Goal: Information Seeking & Learning: Learn about a topic

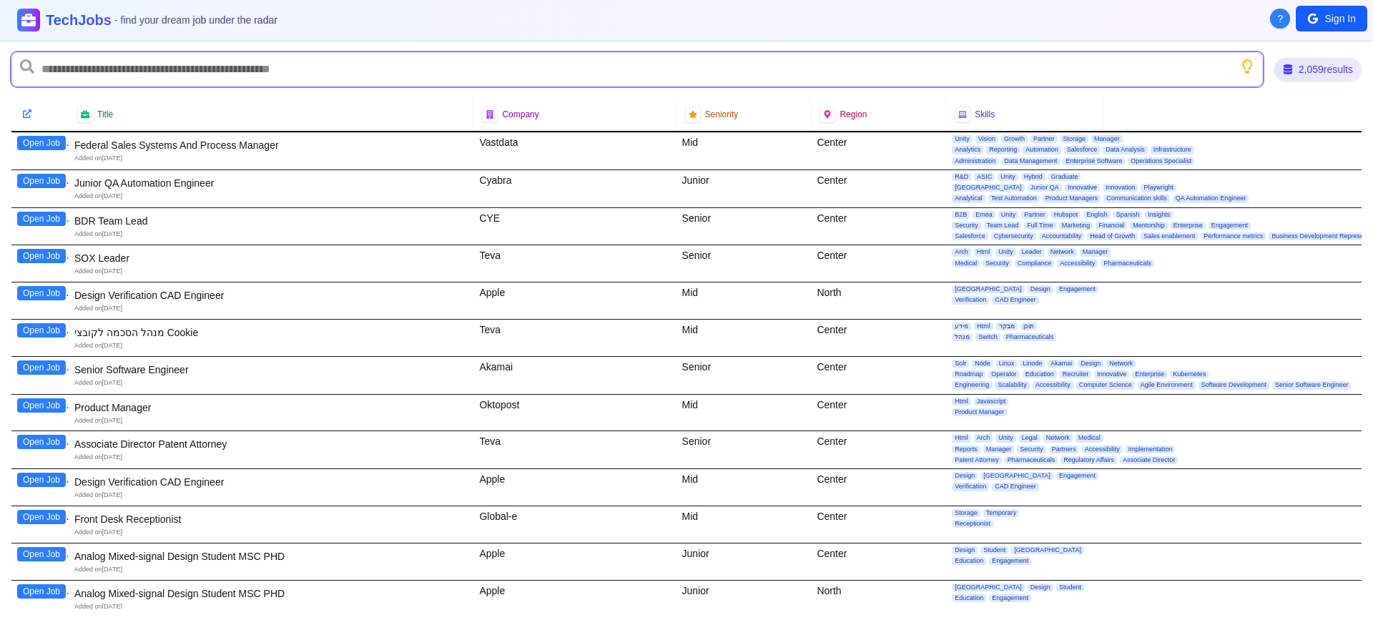
click at [57, 68] on input "text" at bounding box center [636, 69] width 1251 height 34
type input "*******"
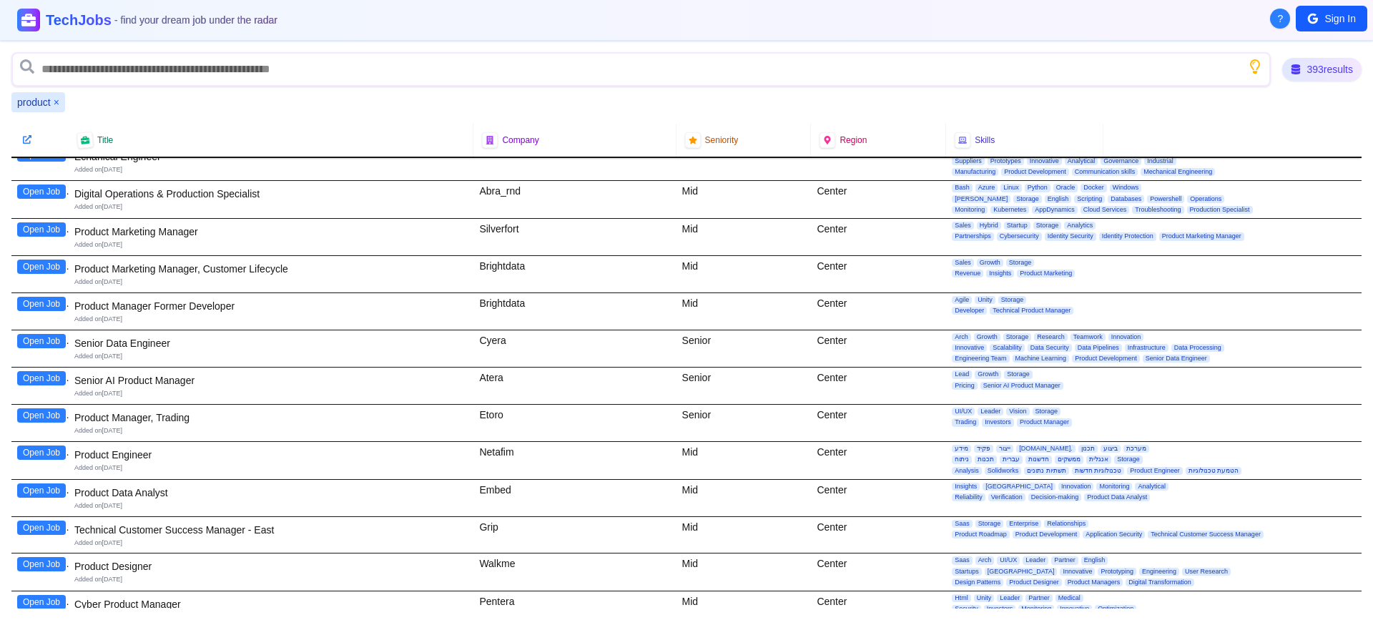
scroll to position [627, 0]
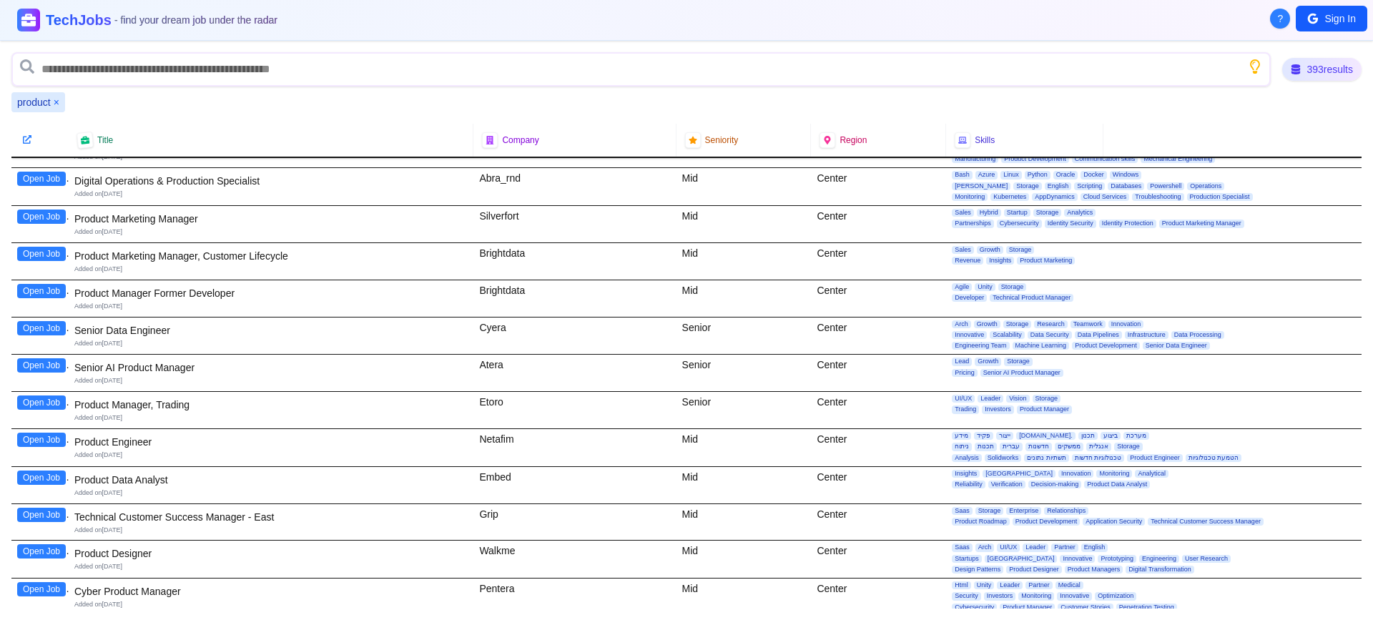
click at [34, 403] on button "Open Job" at bounding box center [41, 402] width 49 height 14
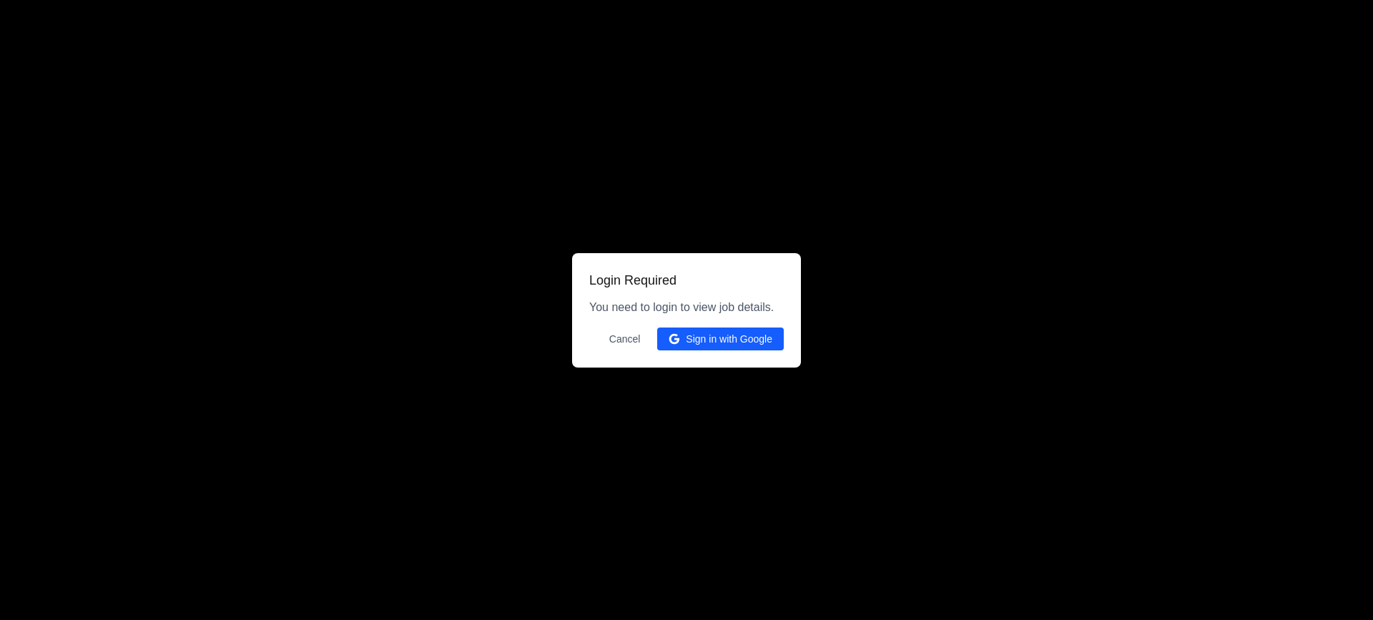
click at [704, 342] on button "Sign in with Google" at bounding box center [720, 339] width 127 height 23
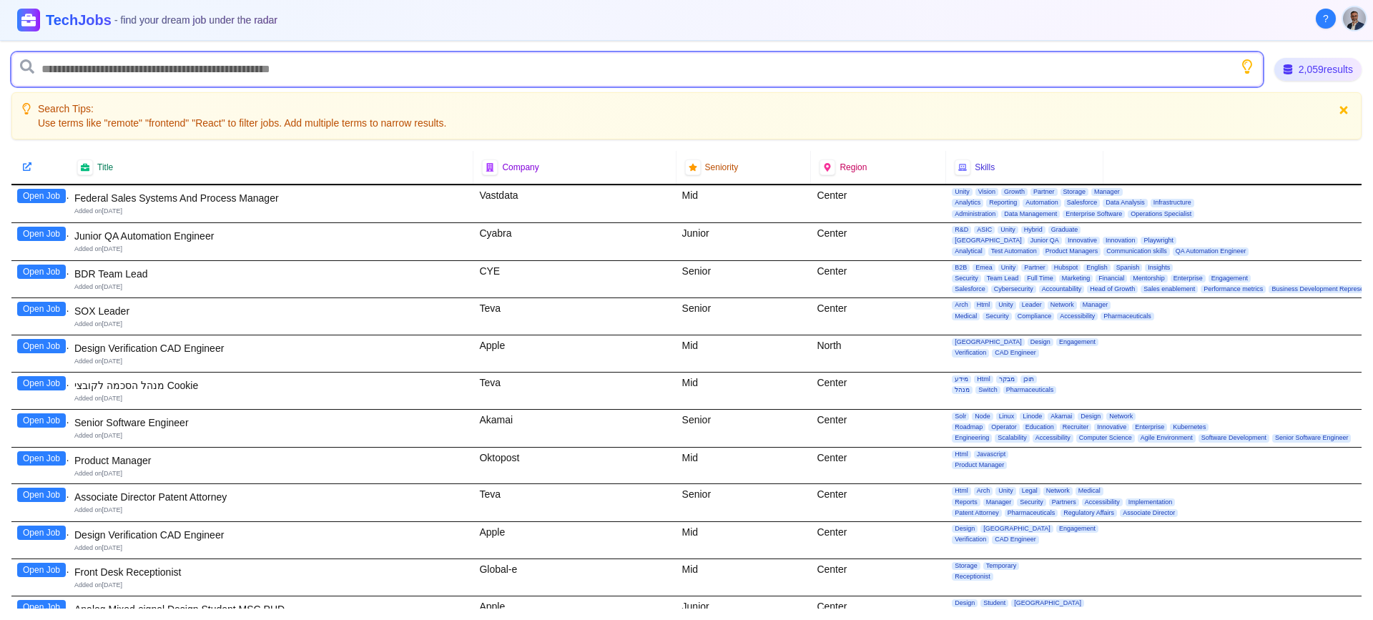
click at [74, 74] on input "text" at bounding box center [636, 69] width 1251 height 34
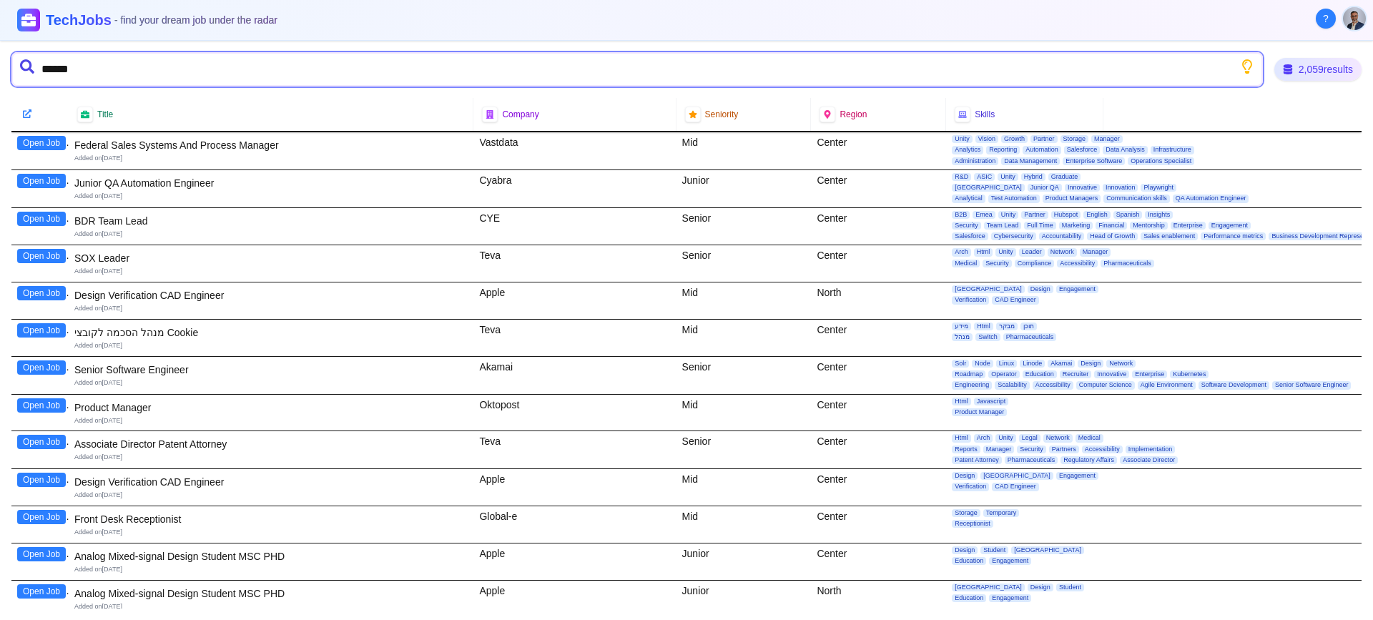
type input "*******"
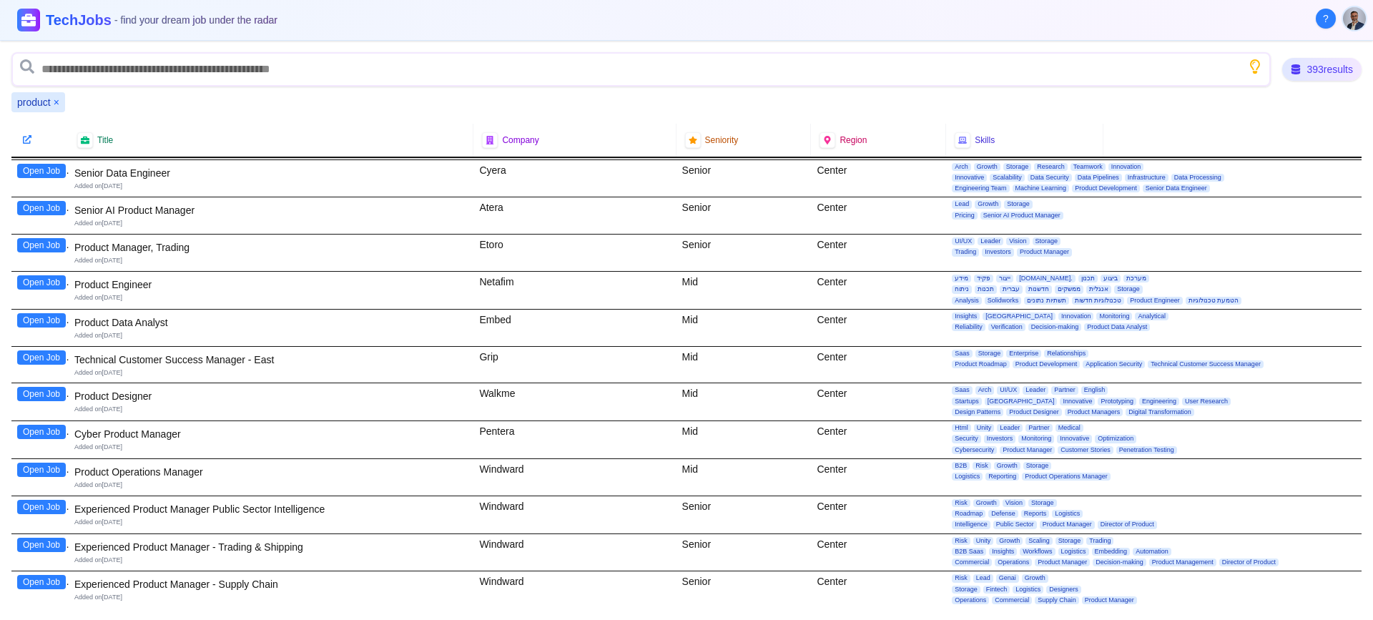
scroll to position [791, 0]
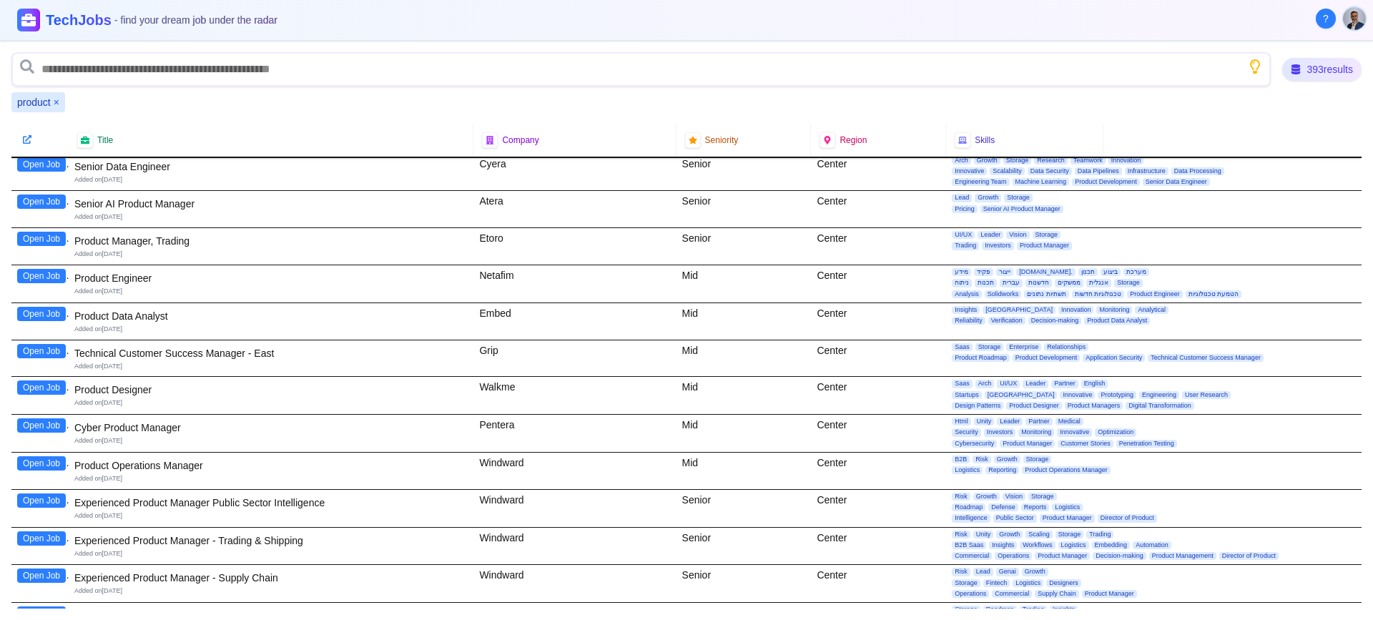
click at [43, 240] on button "Open Job" at bounding box center [41, 239] width 49 height 14
click at [48, 430] on button "Open Job" at bounding box center [41, 425] width 49 height 14
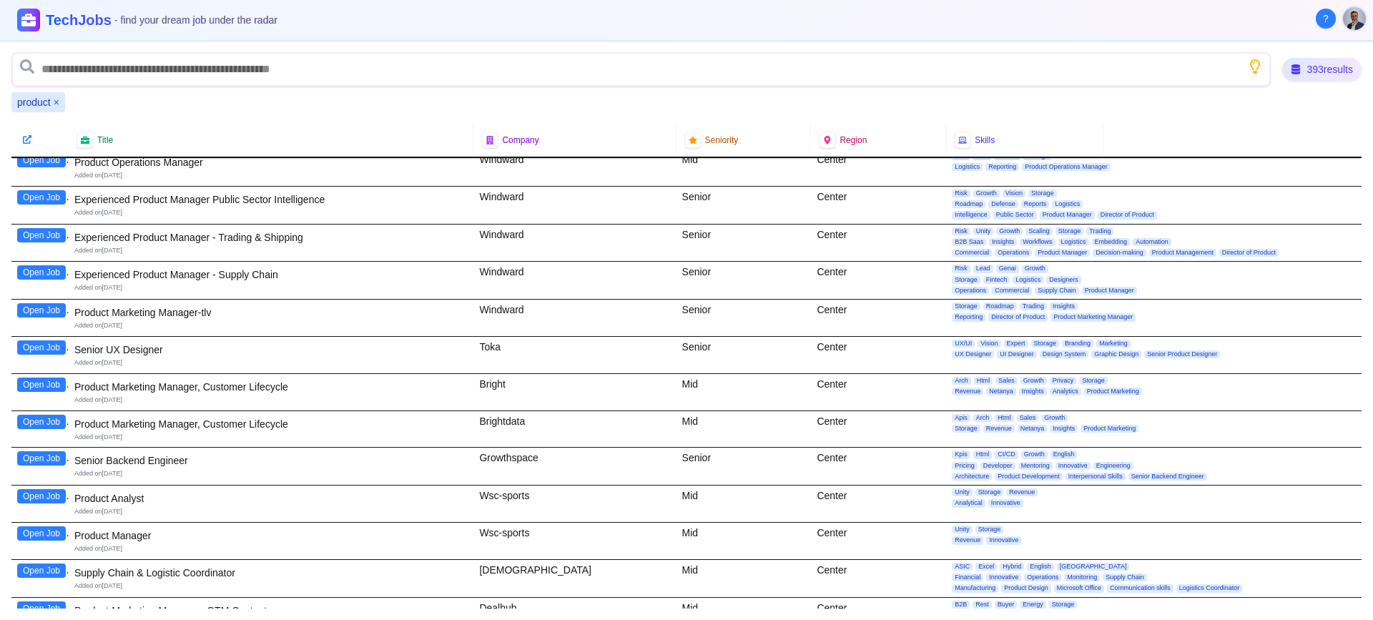
scroll to position [1249, 0]
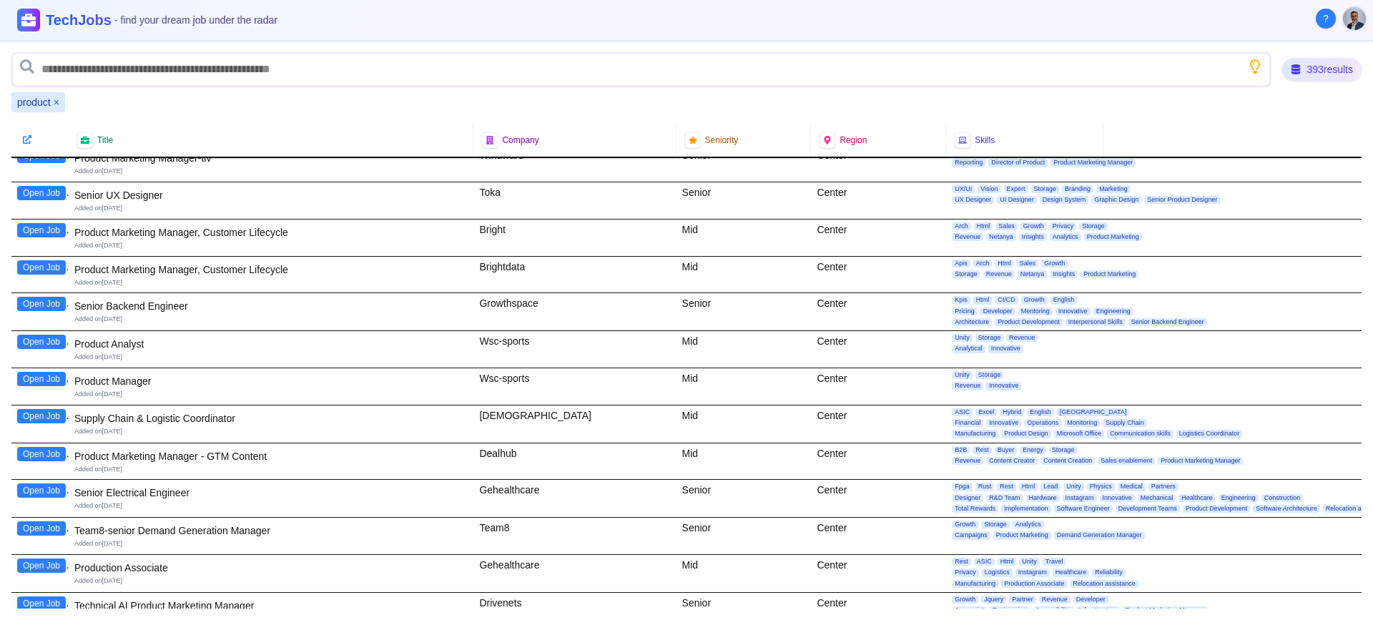
click at [36, 380] on button "Open Job" at bounding box center [41, 379] width 49 height 14
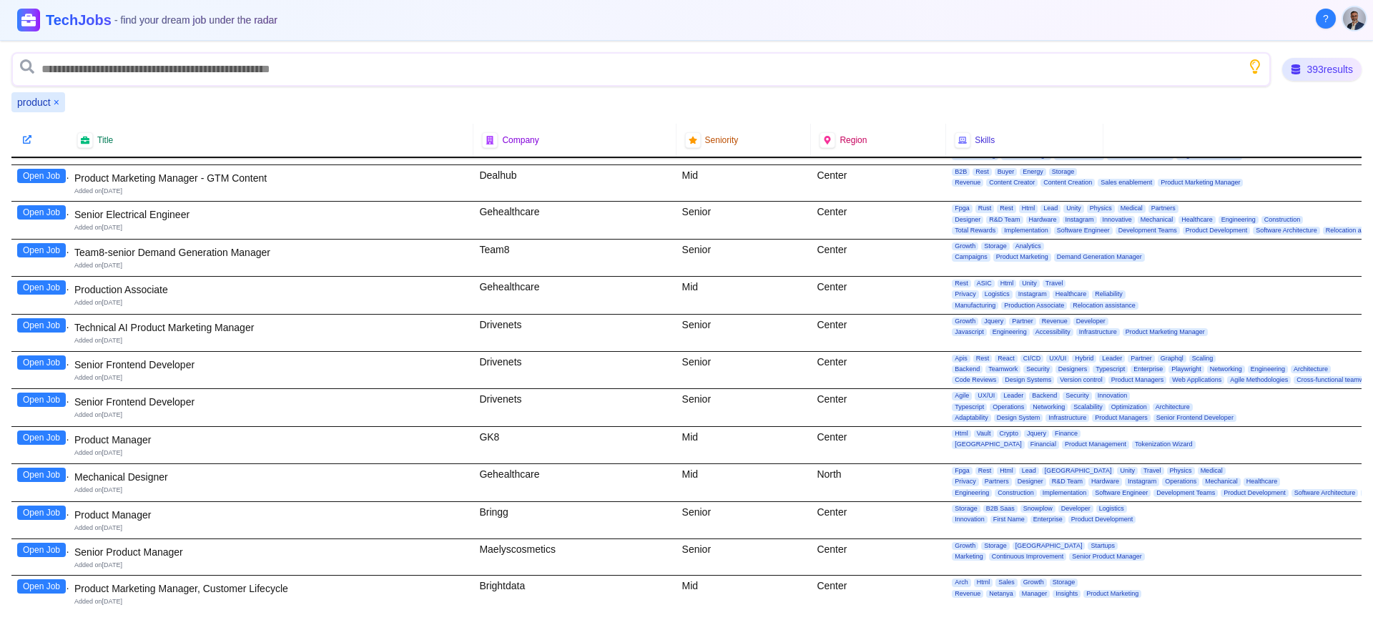
scroll to position [1528, 0]
click at [49, 440] on button "Open Job" at bounding box center [41, 437] width 49 height 14
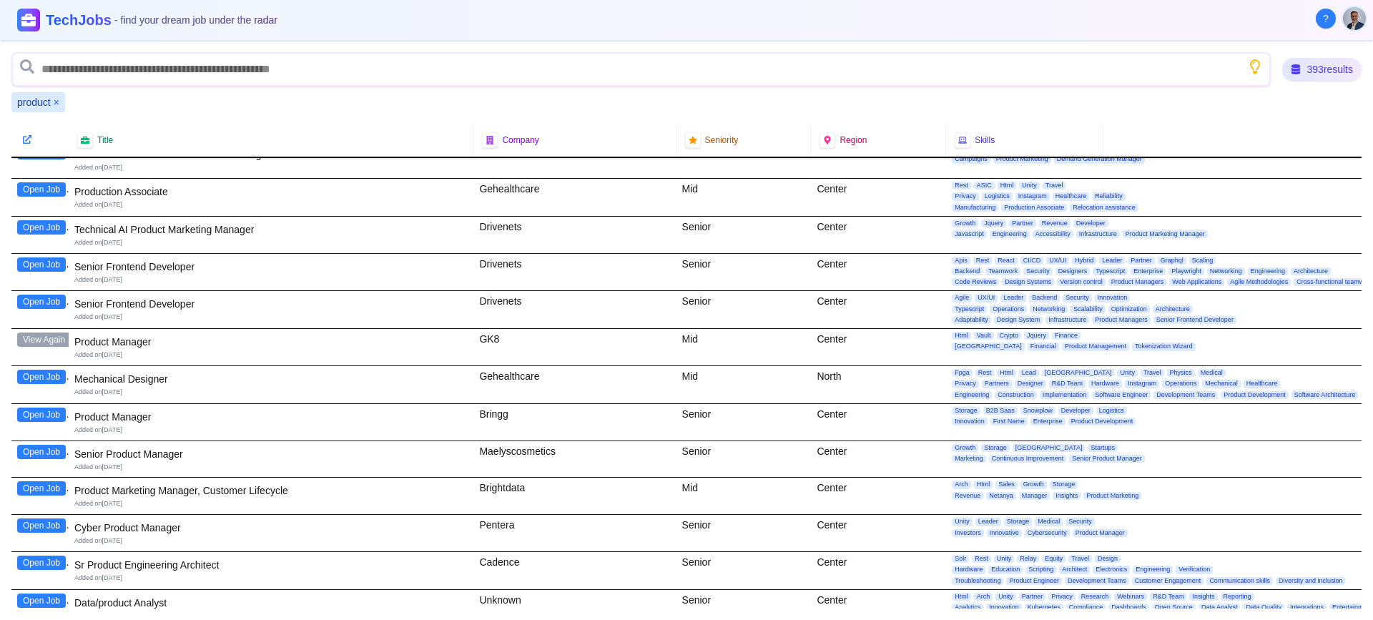
scroll to position [1687, 0]
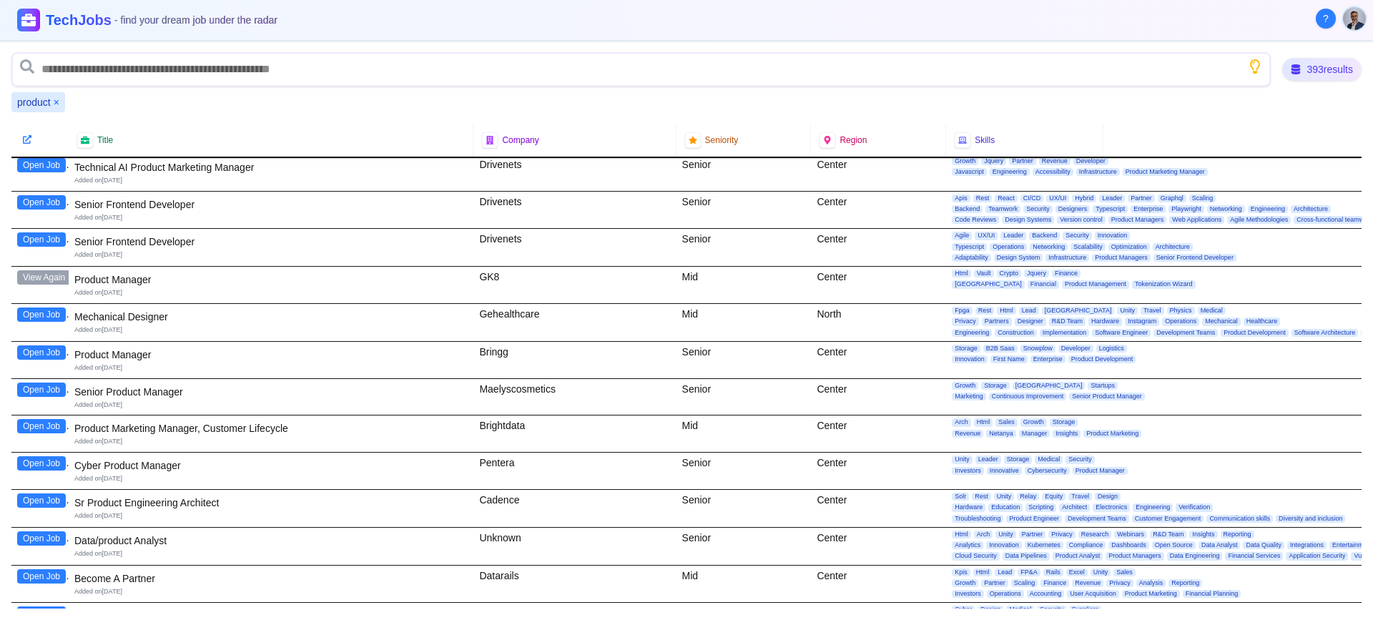
click at [36, 354] on button "Open Job" at bounding box center [41, 352] width 49 height 14
click at [40, 392] on button "Open Job" at bounding box center [41, 390] width 49 height 14
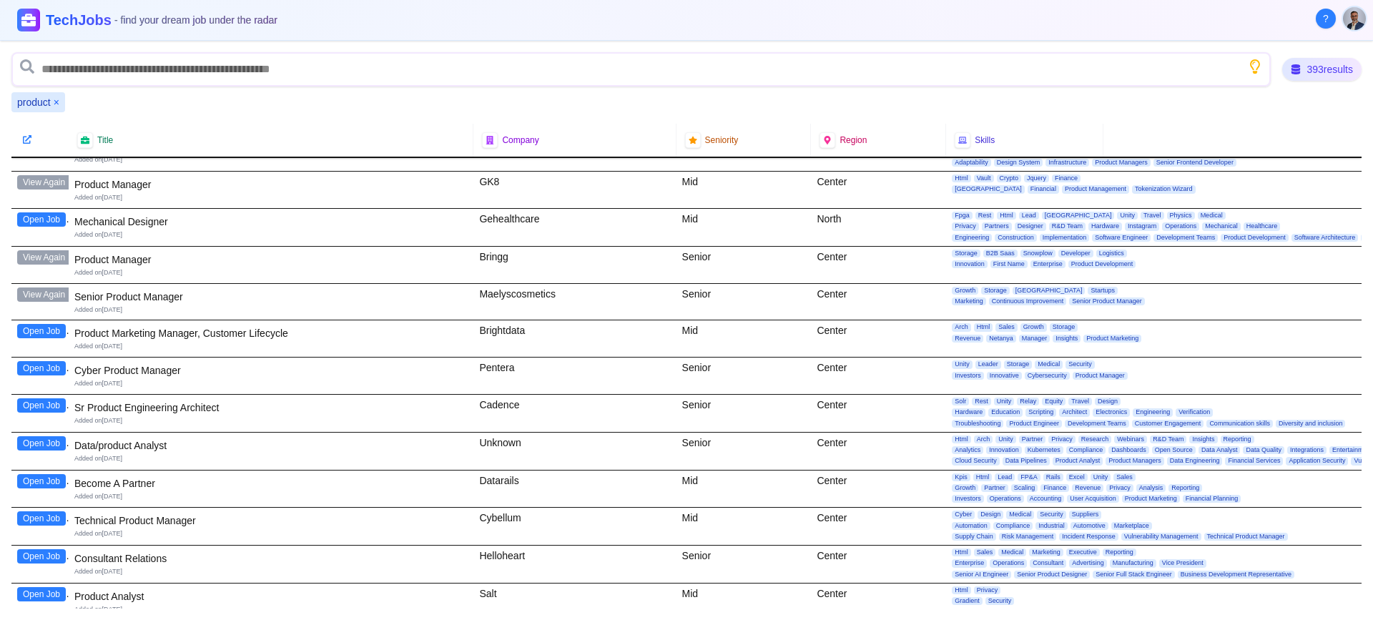
scroll to position [1937, 0]
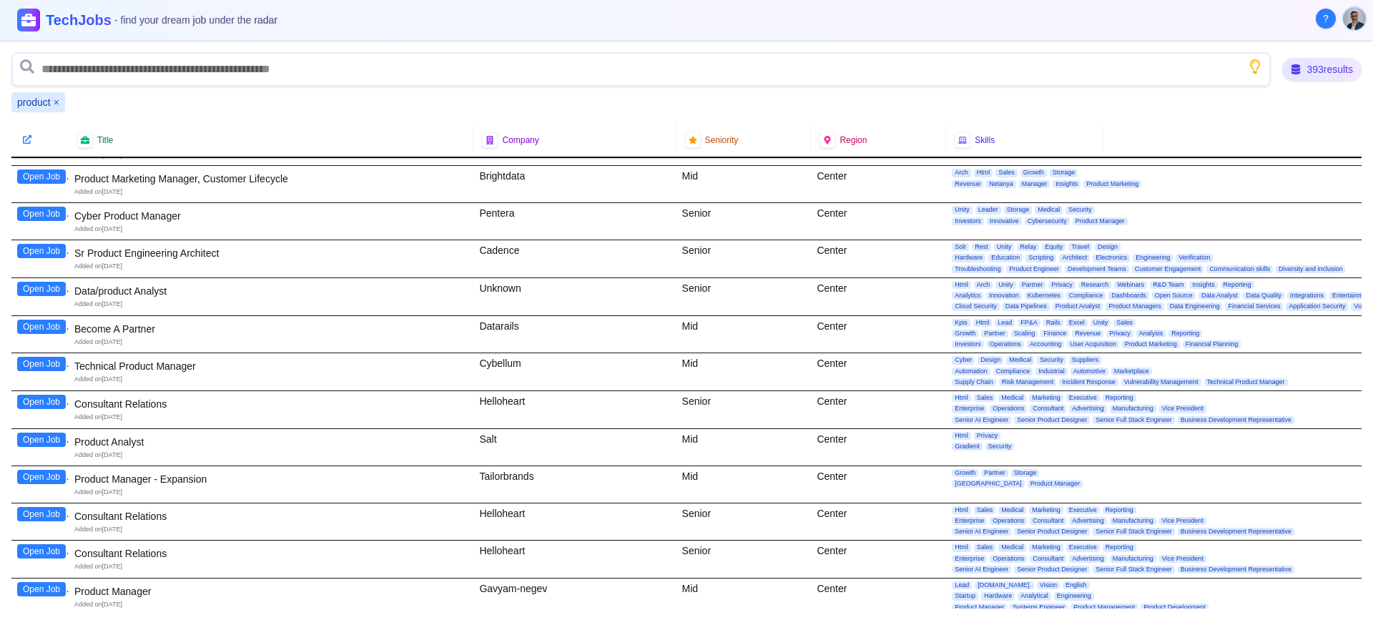
click at [39, 366] on button "Open Job" at bounding box center [41, 364] width 49 height 14
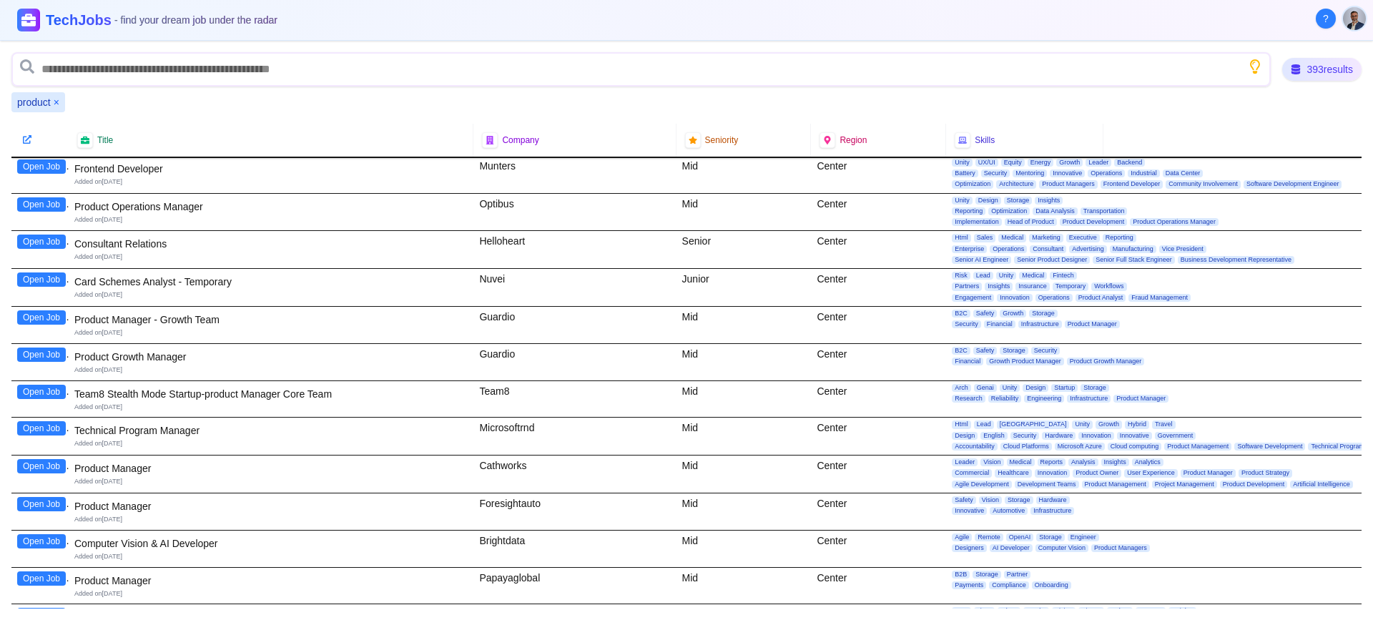
scroll to position [2435, 0]
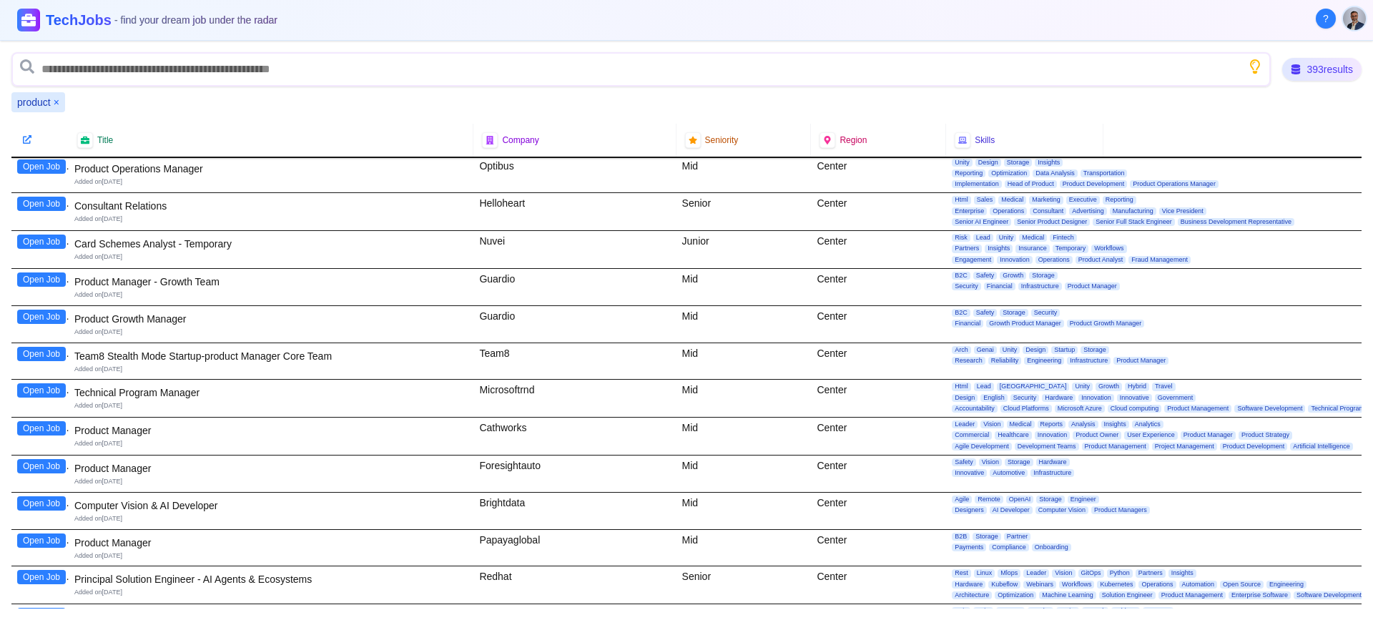
click at [34, 428] on button "Open Job" at bounding box center [41, 428] width 49 height 14
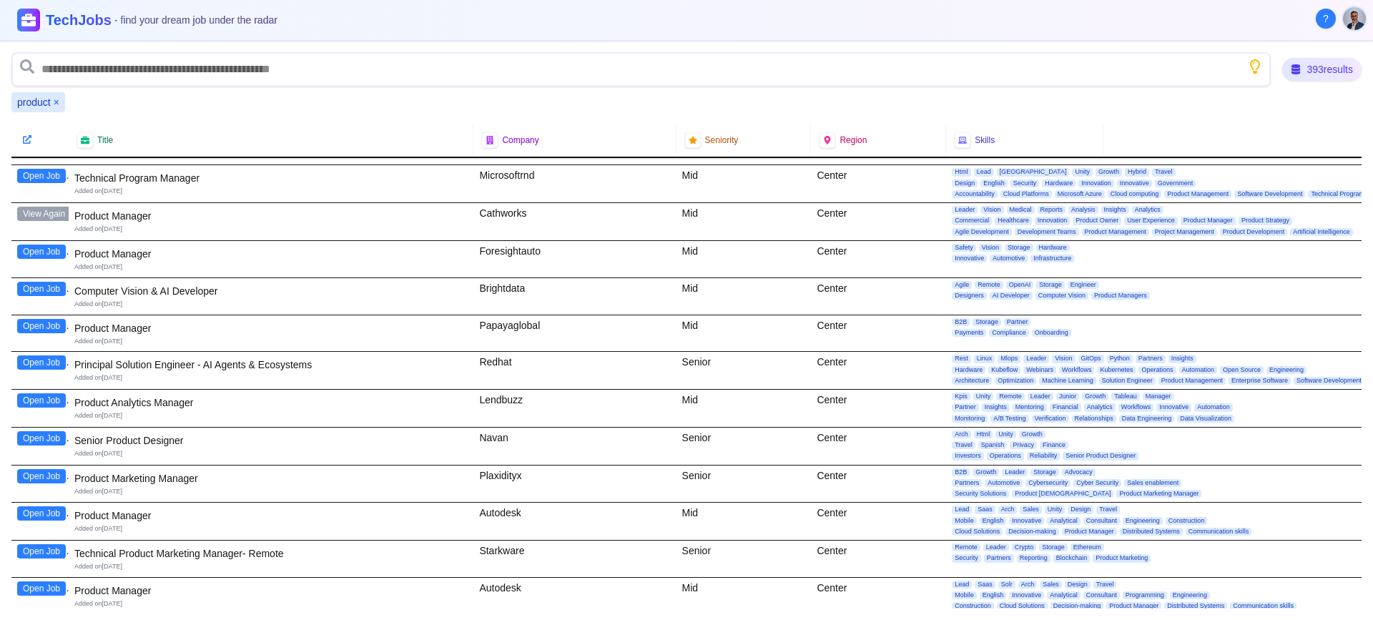
scroll to position [2660, 0]
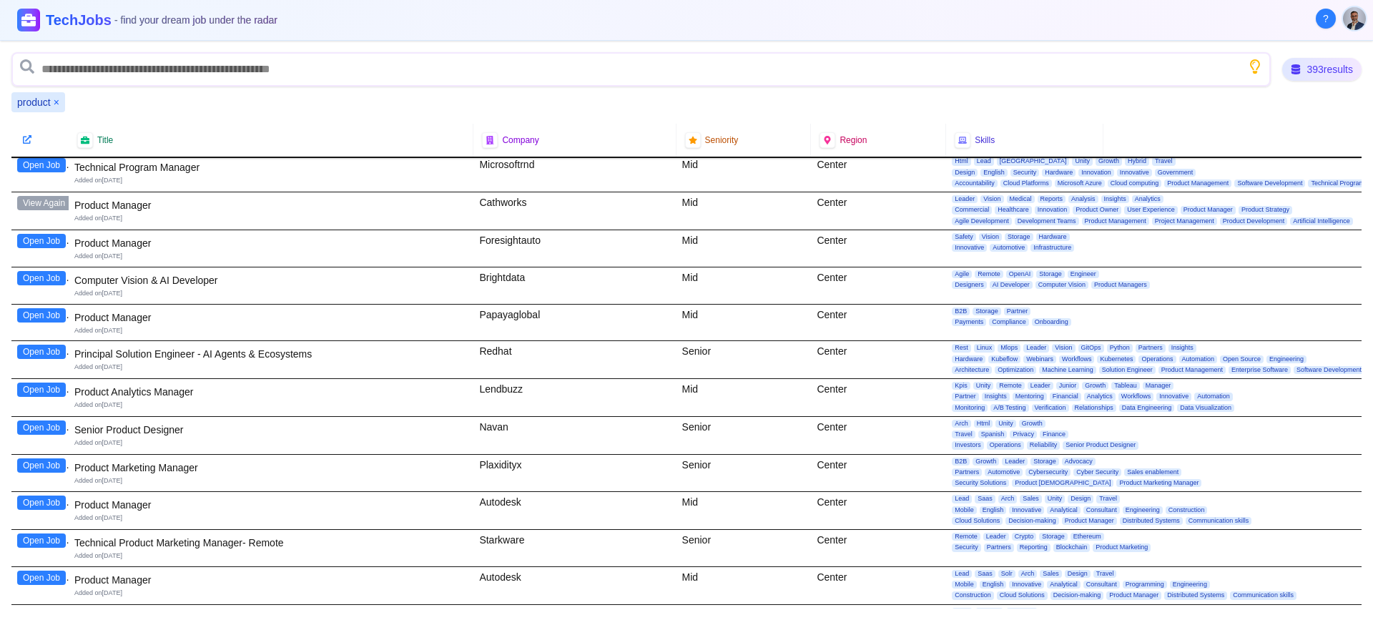
click at [39, 241] on button "Open Job" at bounding box center [41, 241] width 49 height 14
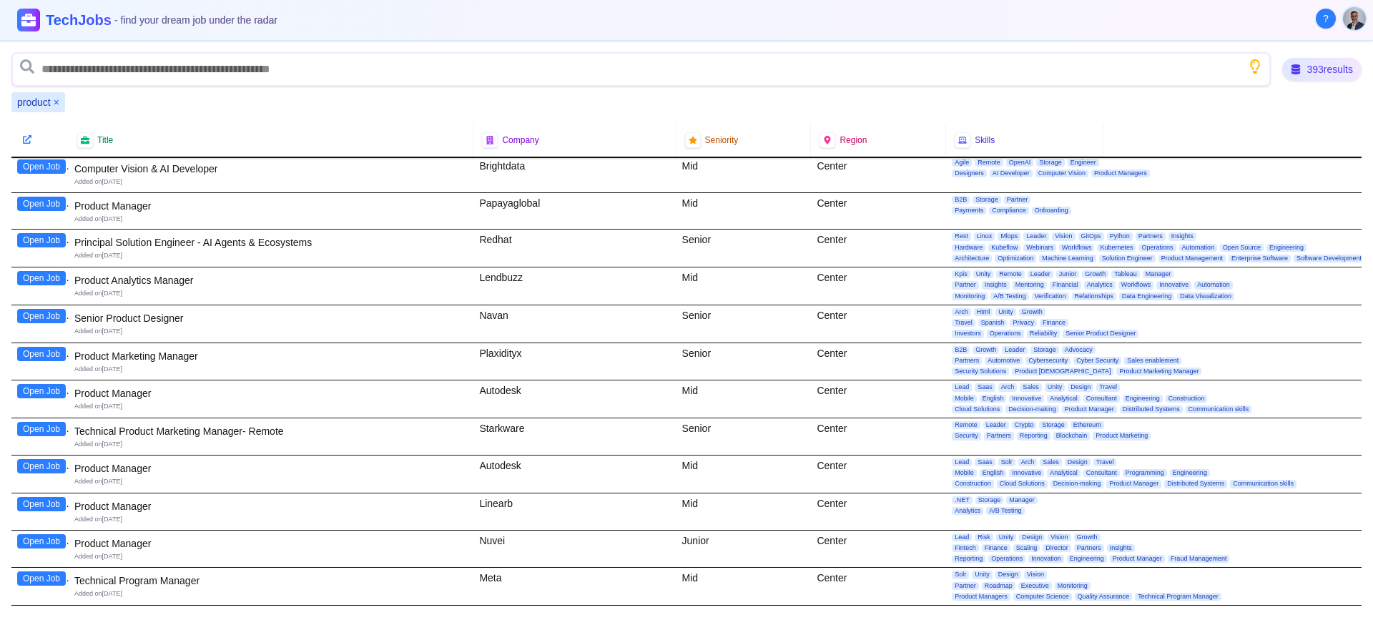
scroll to position [2782, 0]
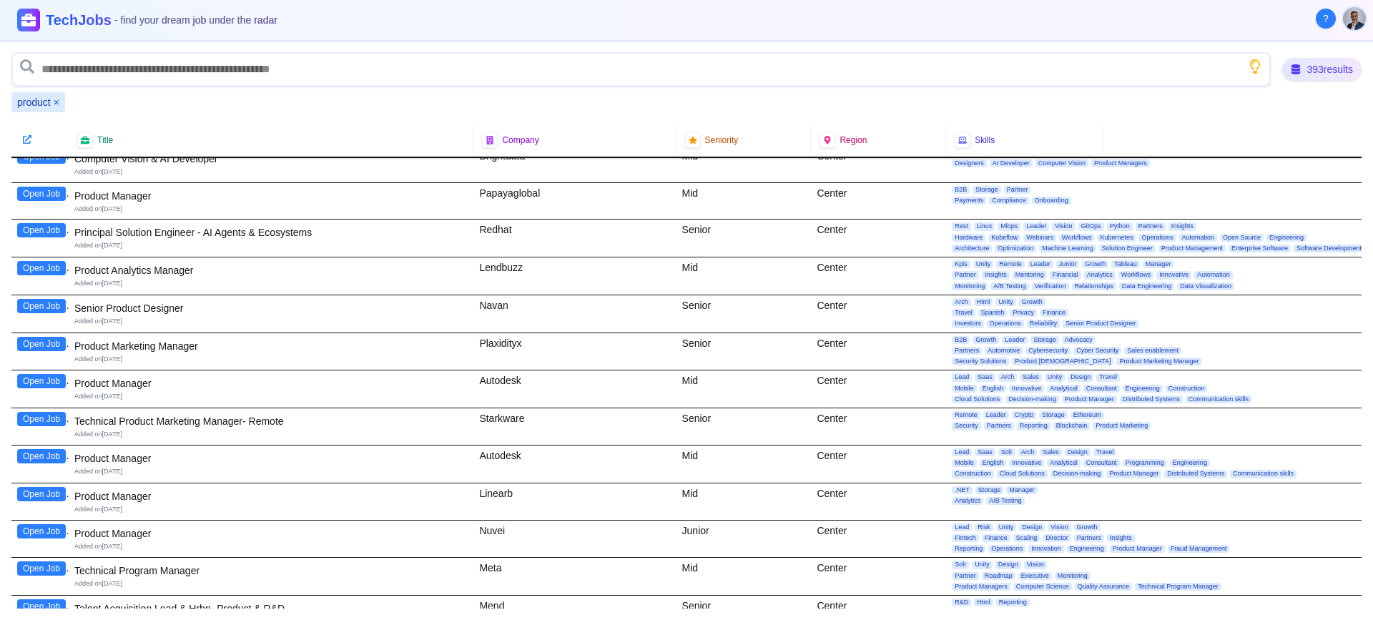
click at [39, 458] on button "Open Job" at bounding box center [41, 456] width 49 height 14
click at [41, 531] on button "Open Job" at bounding box center [41, 531] width 49 height 14
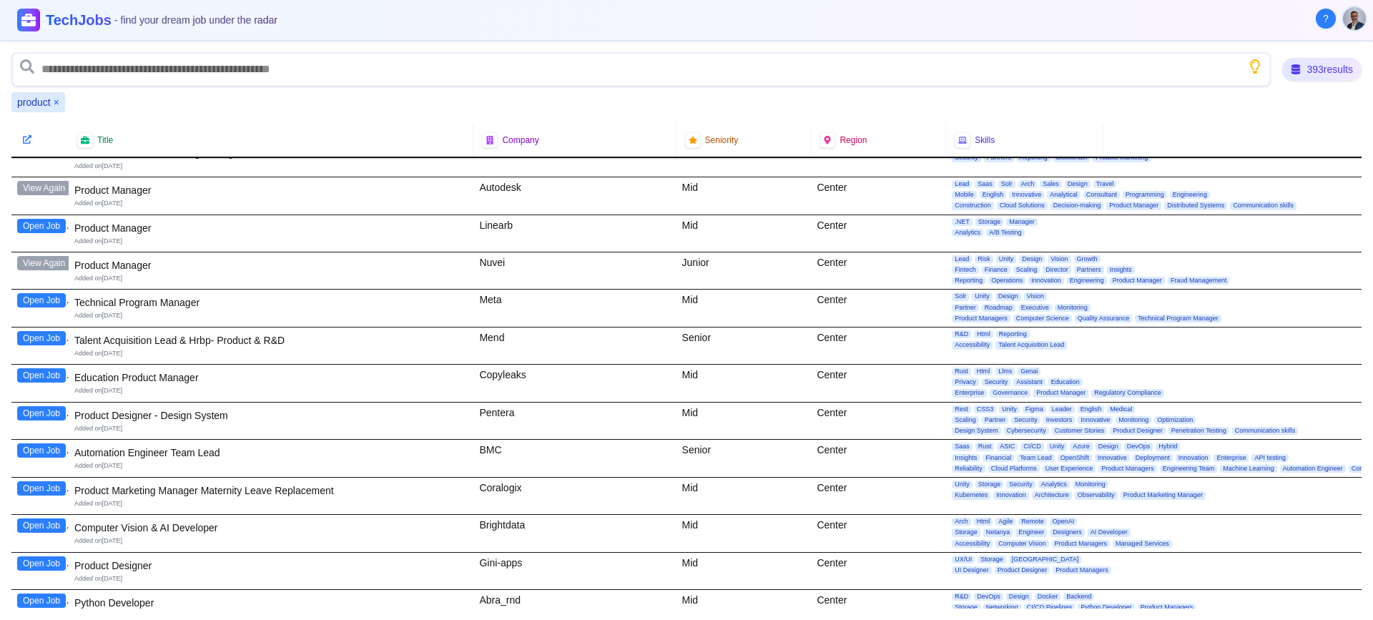
scroll to position [3051, 0]
click at [39, 373] on button "Open Job" at bounding box center [41, 374] width 49 height 14
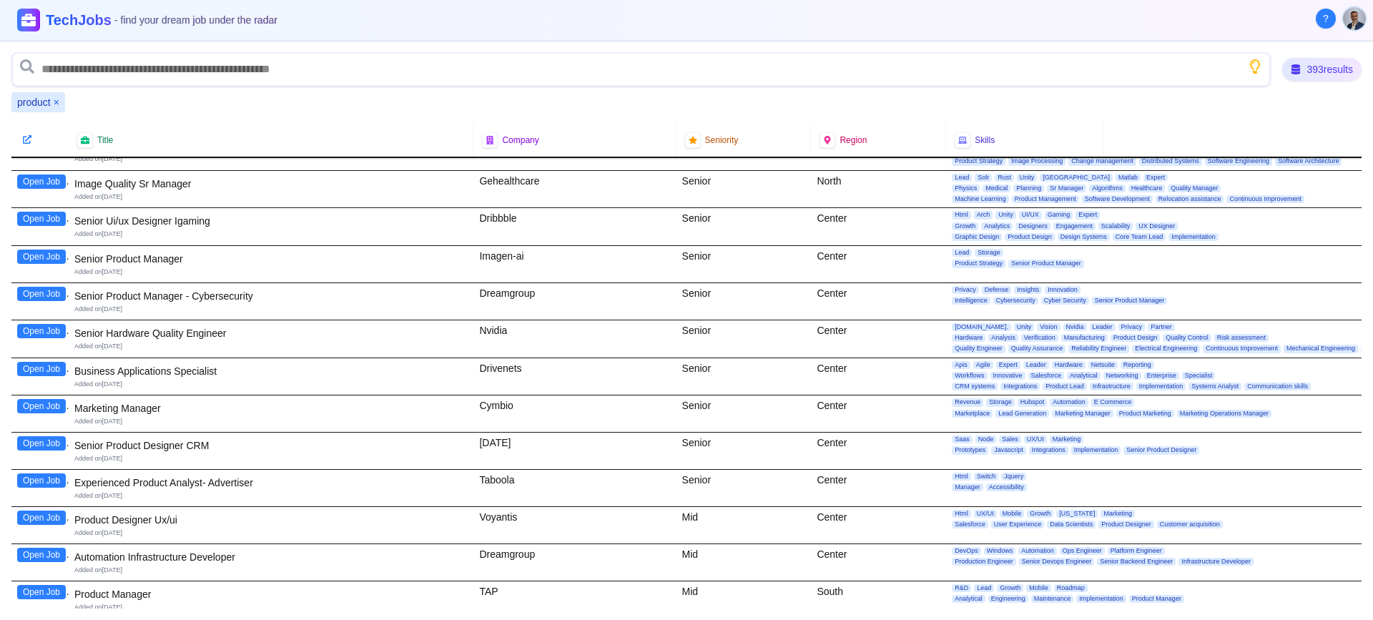
scroll to position [5304, 0]
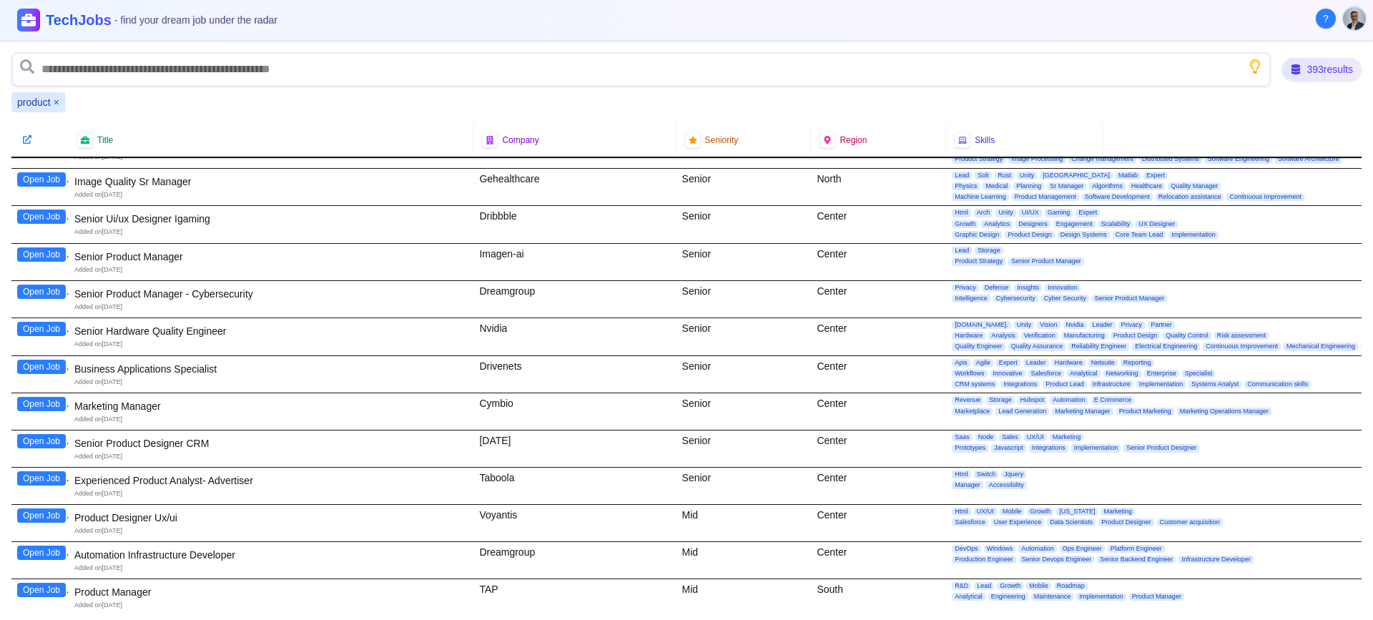
click at [41, 290] on button "Open Job" at bounding box center [41, 292] width 49 height 14
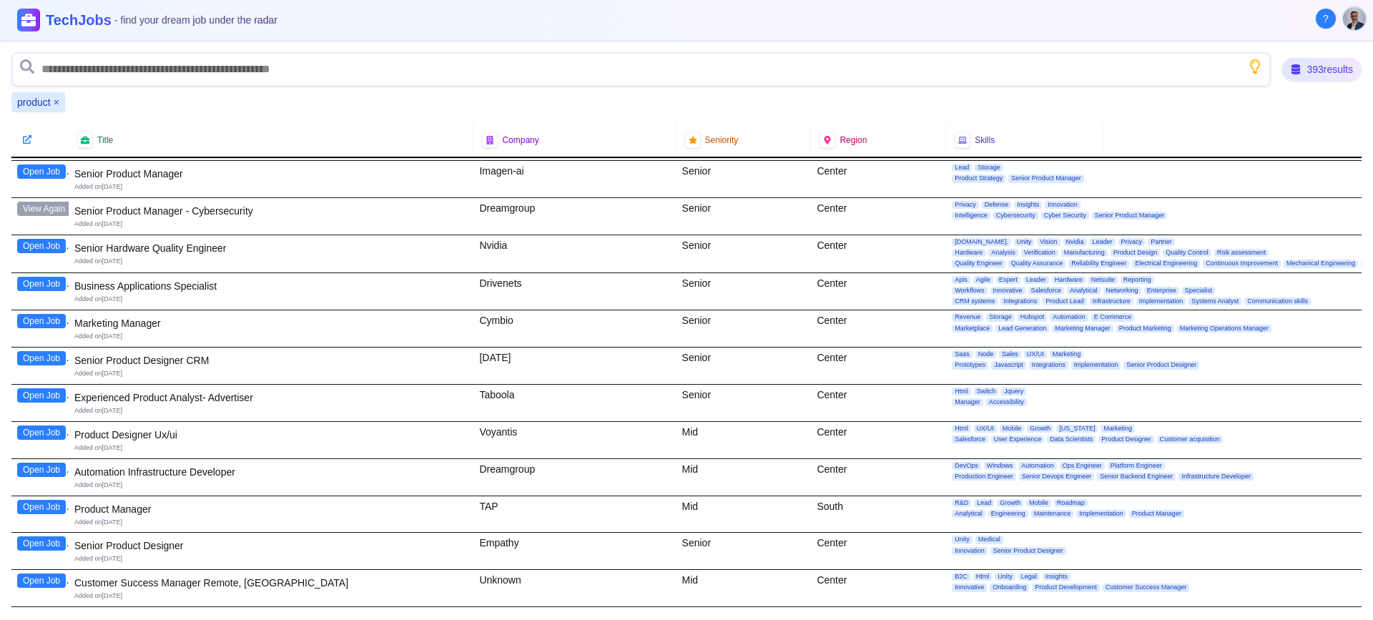
scroll to position [5461, 0]
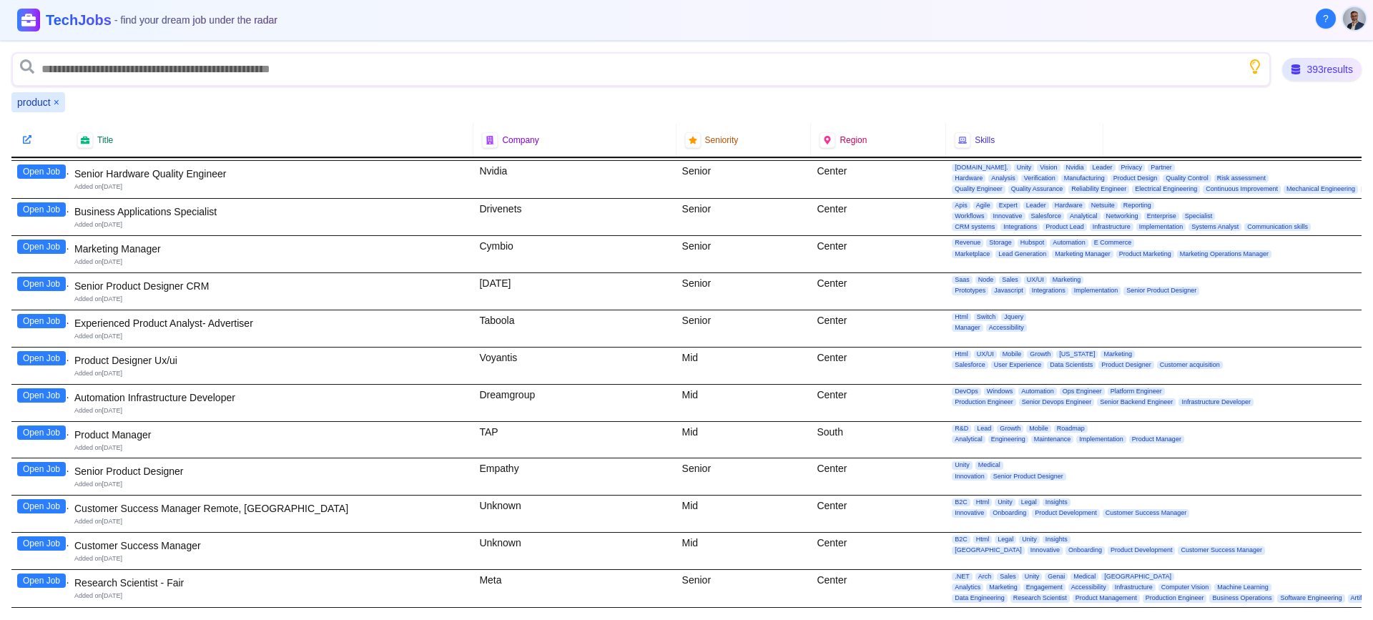
click at [46, 433] on button "Open Job" at bounding box center [41, 433] width 49 height 14
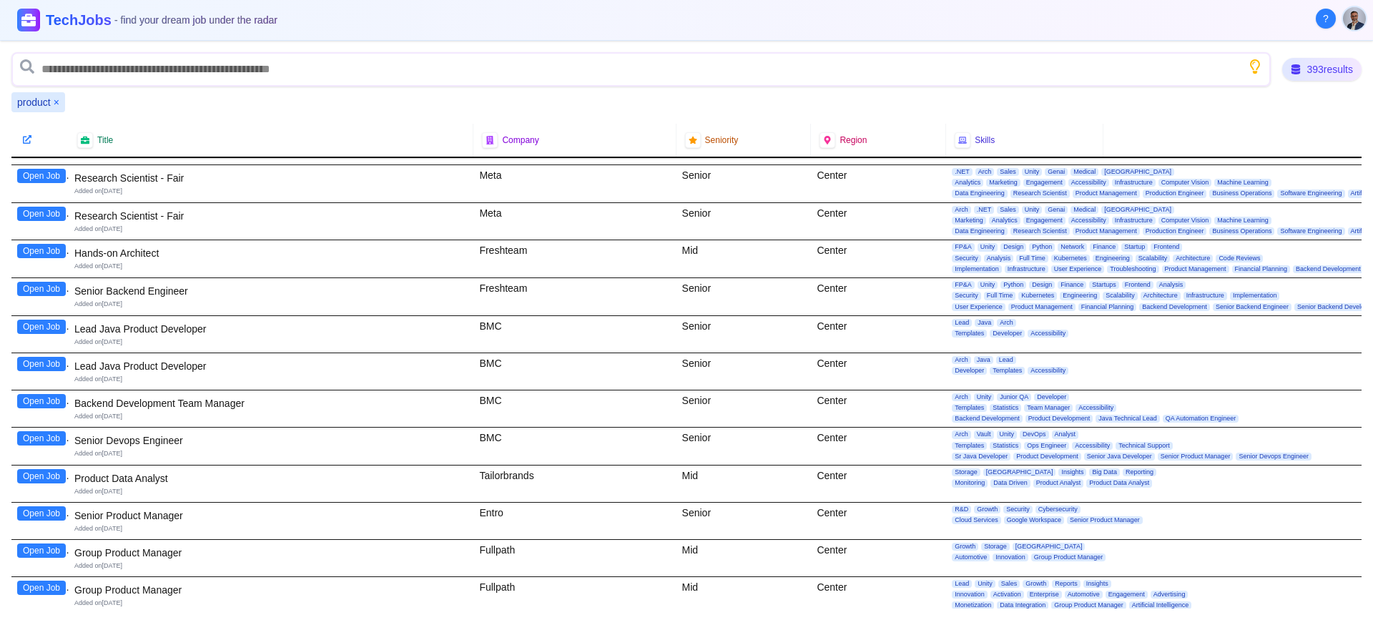
scroll to position [5972, 0]
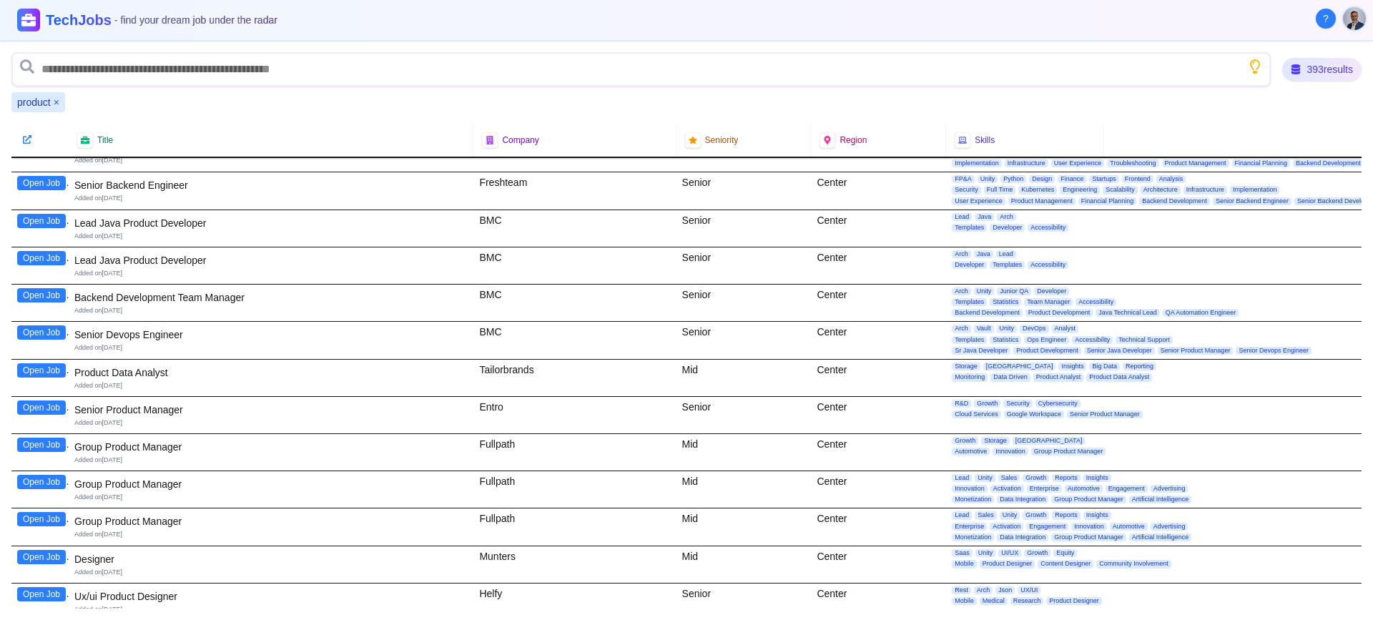
click at [36, 410] on button "Open Job" at bounding box center [41, 407] width 49 height 14
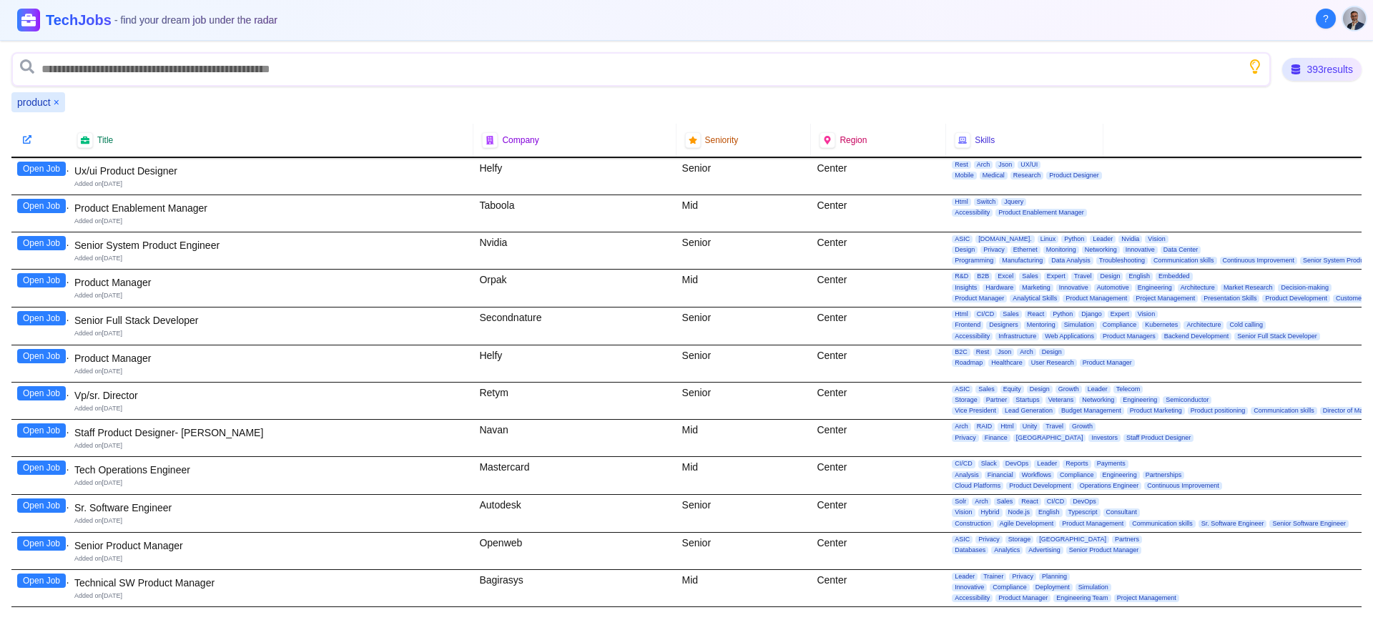
scroll to position [6399, 0]
